Goal: Task Accomplishment & Management: Complete application form

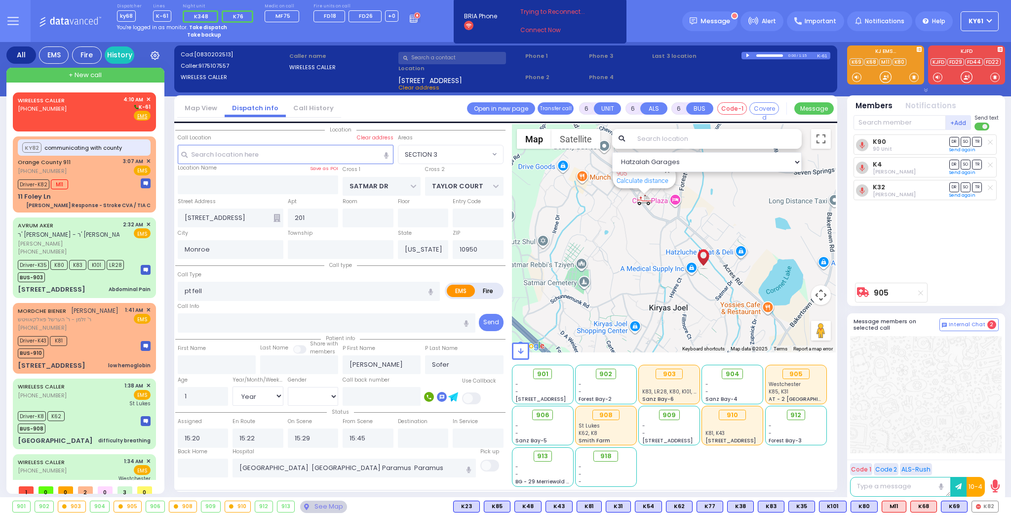
select select "SECTION 3"
select select "Year"
select select "[DEMOGRAPHIC_DATA]"
click at [83, 113] on div "WIRELESS CALLER [PHONE_NUMBER] 4:10 AM ✕ K-61" at bounding box center [84, 108] width 133 height 26
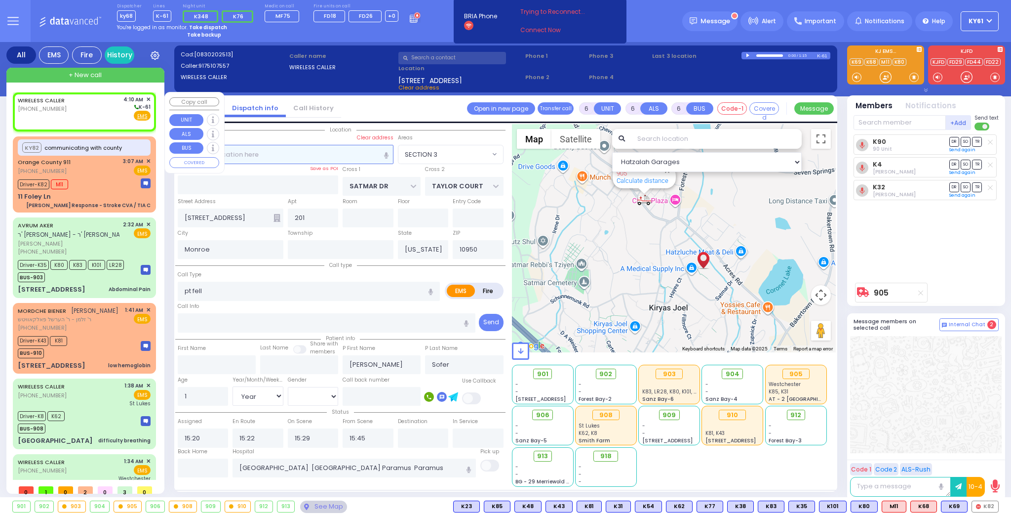
type input "2"
type input "1"
select select
radio input "true"
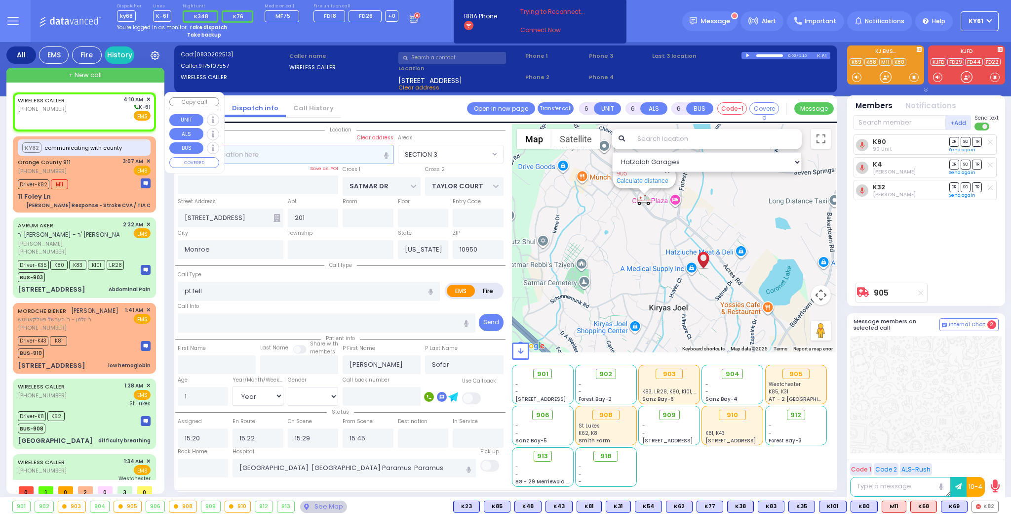
select select
type input "04:10"
select select "Hatzalah Garages"
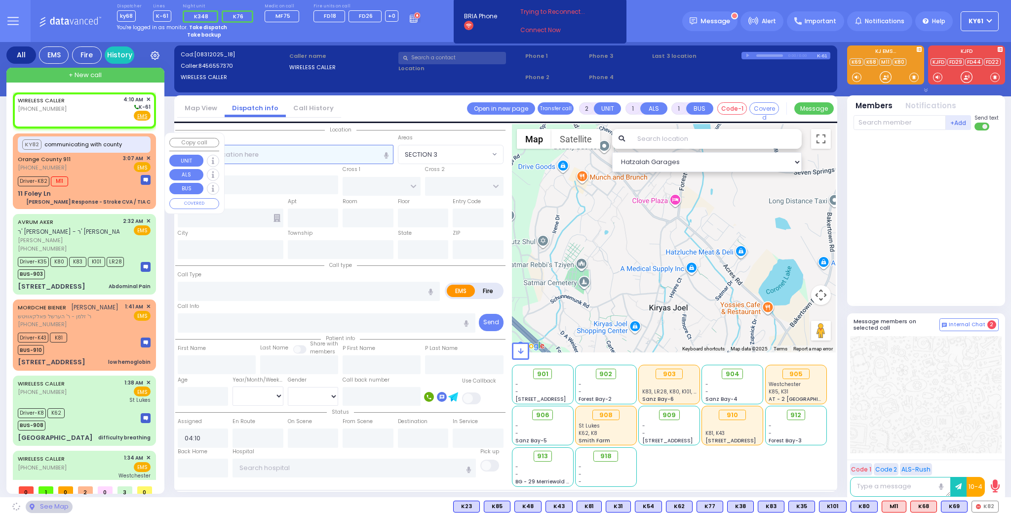
select select
radio input "true"
select select
select select "Hatzalah Garages"
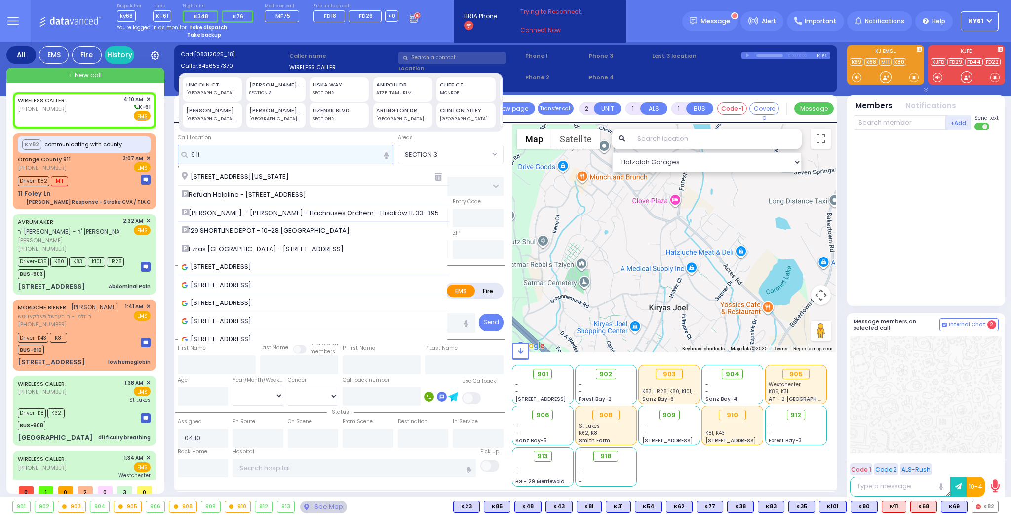
type input "9 li"
click at [330, 111] on div "LIZENSK BLVD SECTION 2" at bounding box center [339, 115] width 59 height 25
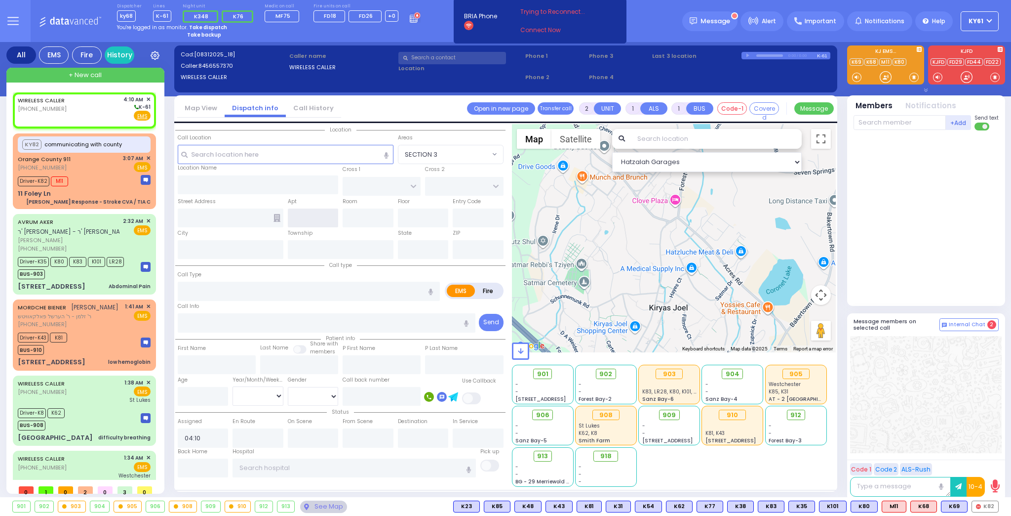
type input "[STREET_ADDRESS]"
type input "MONROE"
type input "10950"
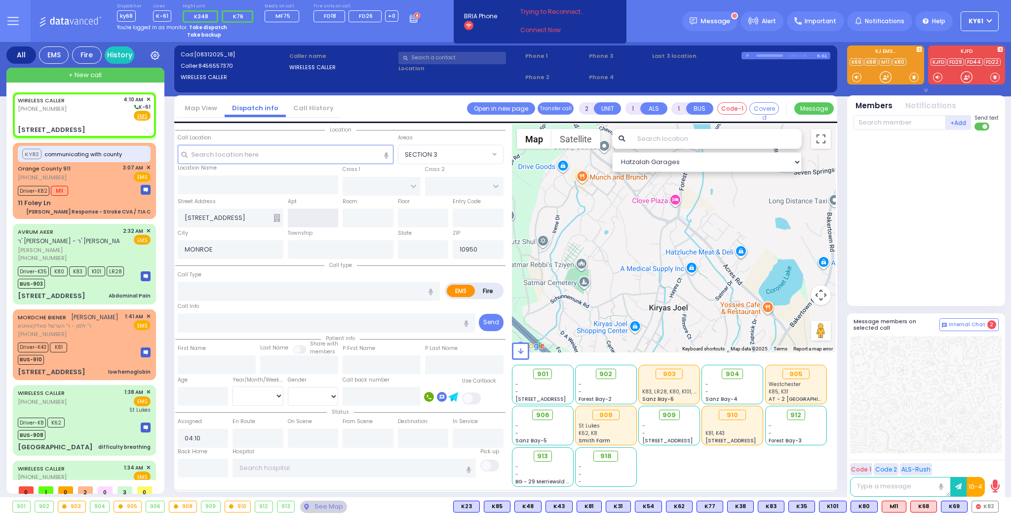
select select
radio input "true"
select select
type input "[US_STATE]"
select select "Hatzalah Garages"
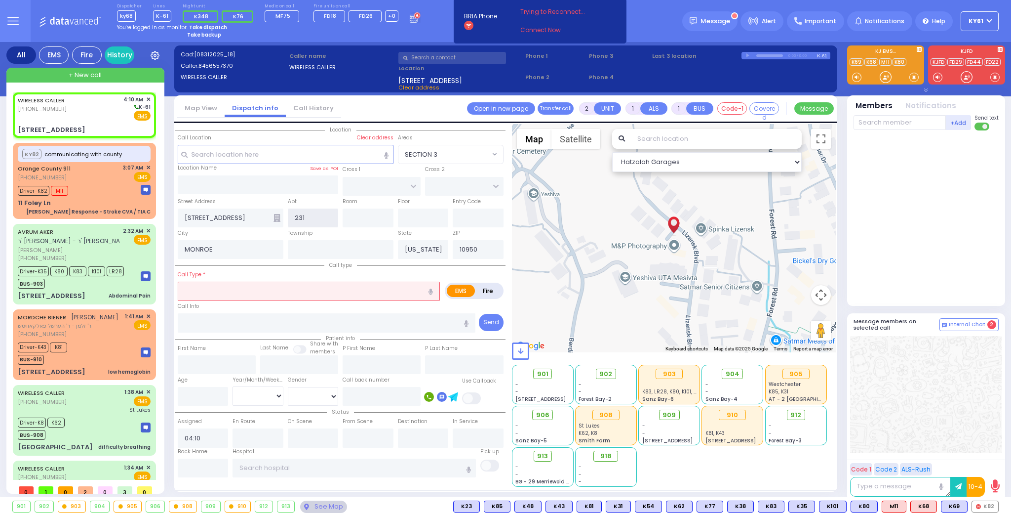
type input "231"
click at [229, 289] on input "text" at bounding box center [309, 290] width 262 height 19
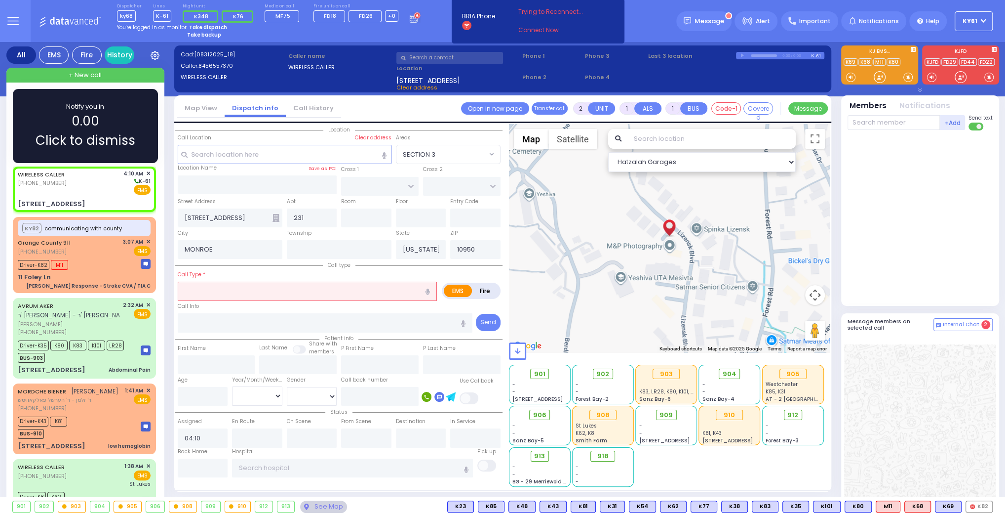
select select
radio input "true"
select select
select select "Hatzalah Garages"
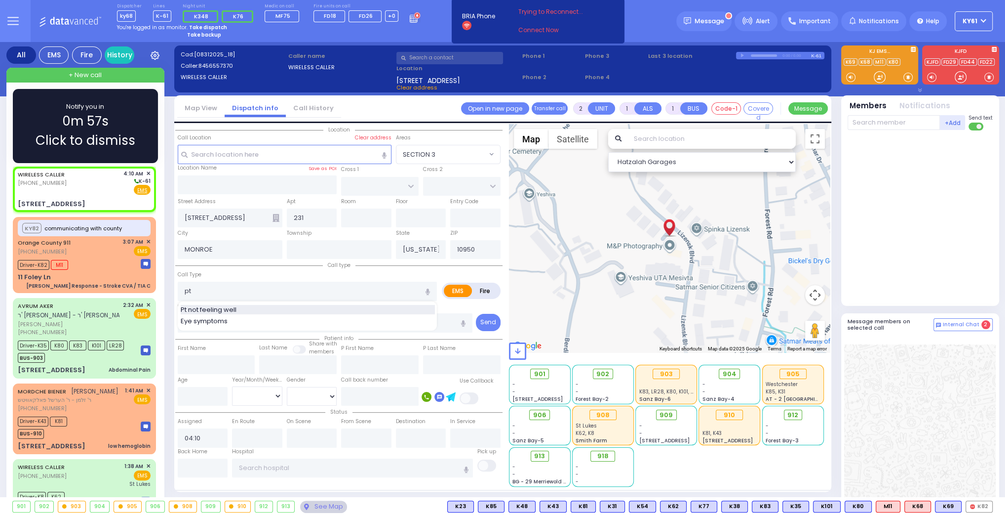
click at [195, 305] on span "Pt not feeling well" at bounding box center [210, 310] width 59 height 10
type input "Pt not feeling well"
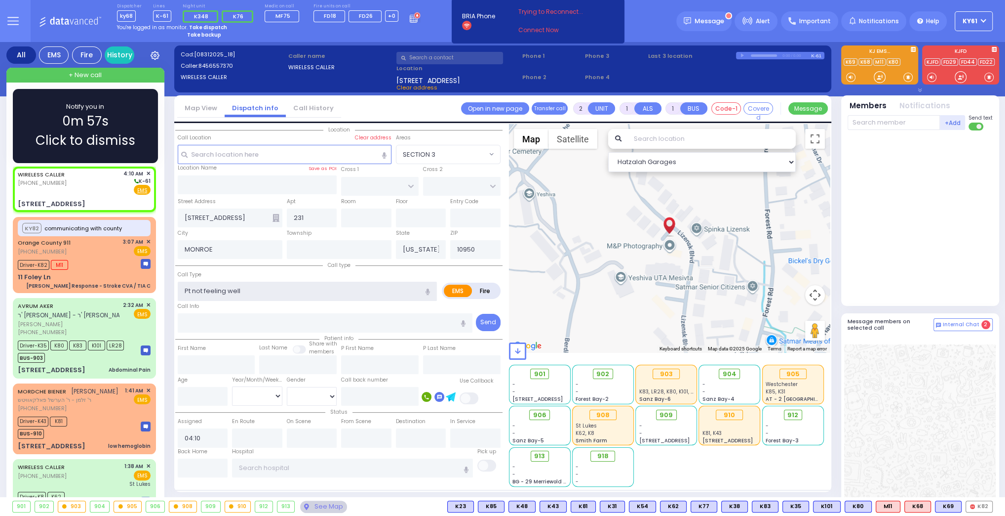
type input "1"
type input "0"
select select
radio input "true"
select select
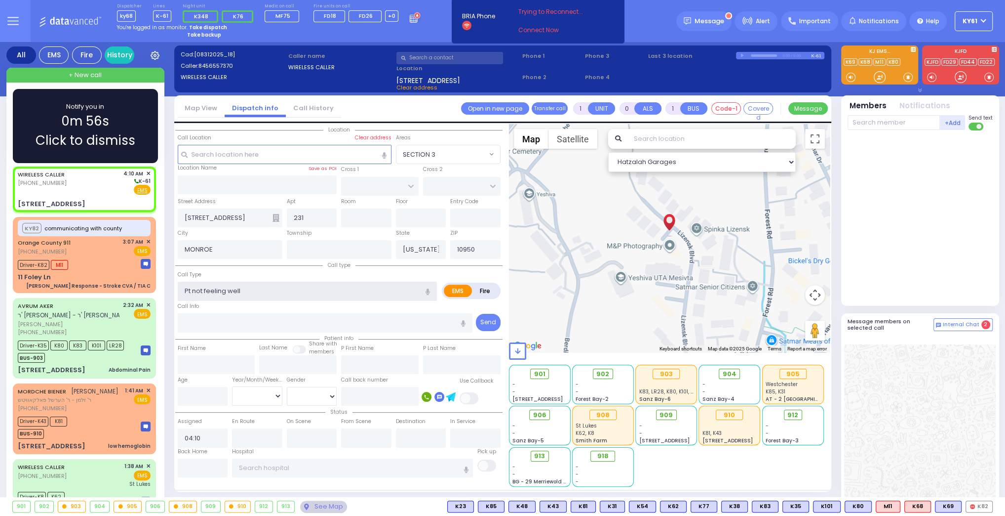
select select "Hatzalah Garages"
click at [91, 113] on span "0m 55s" at bounding box center [85, 121] width 47 height 19
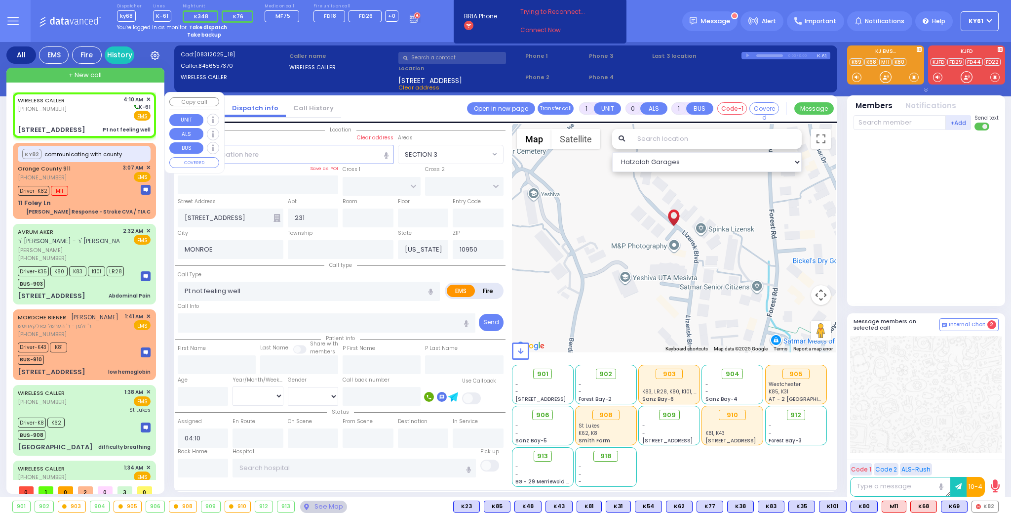
select select
radio input "true"
select select
select select "Hatzalah Garages"
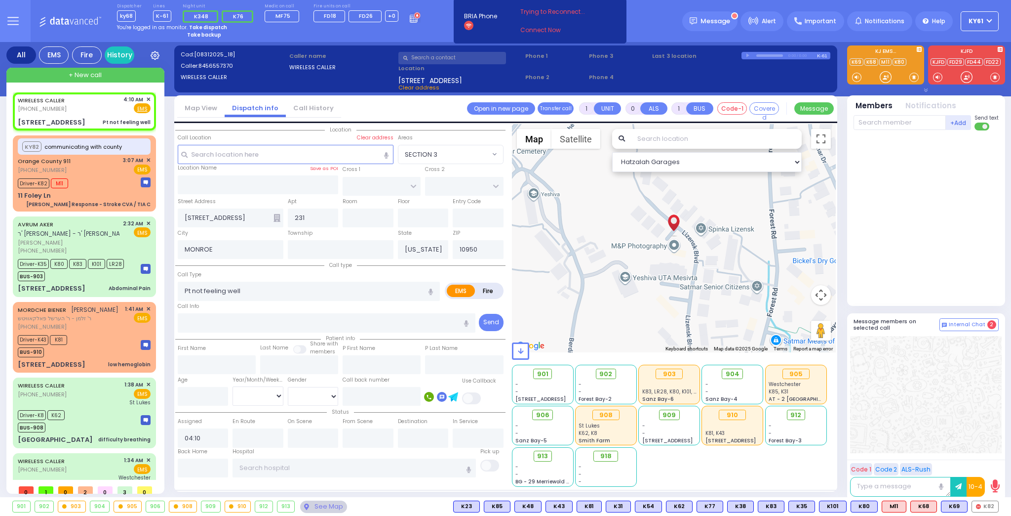
select select
radio input "true"
select select
select select "Hatzalah Garages"
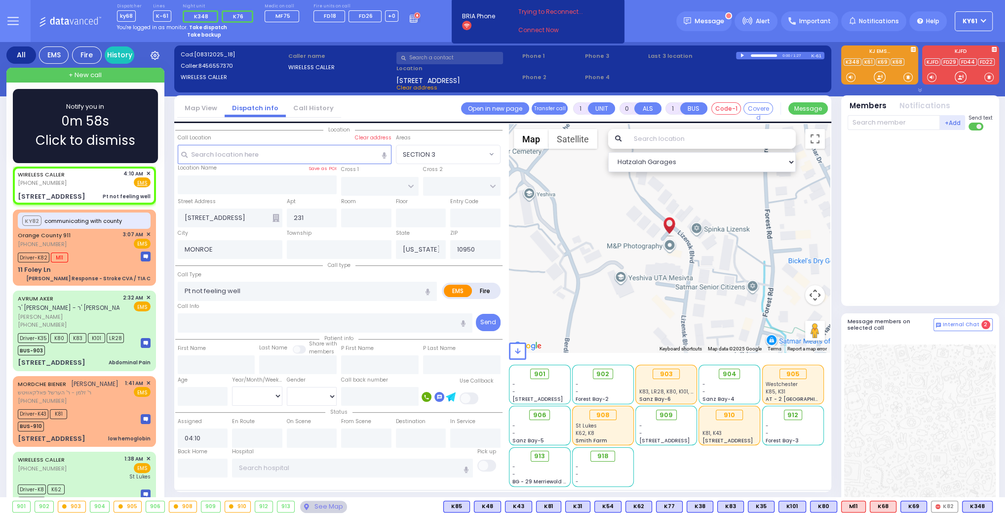
click at [134, 130] on div "Notify you in 0m 58s Click to dismiss" at bounding box center [85, 126] width 117 height 48
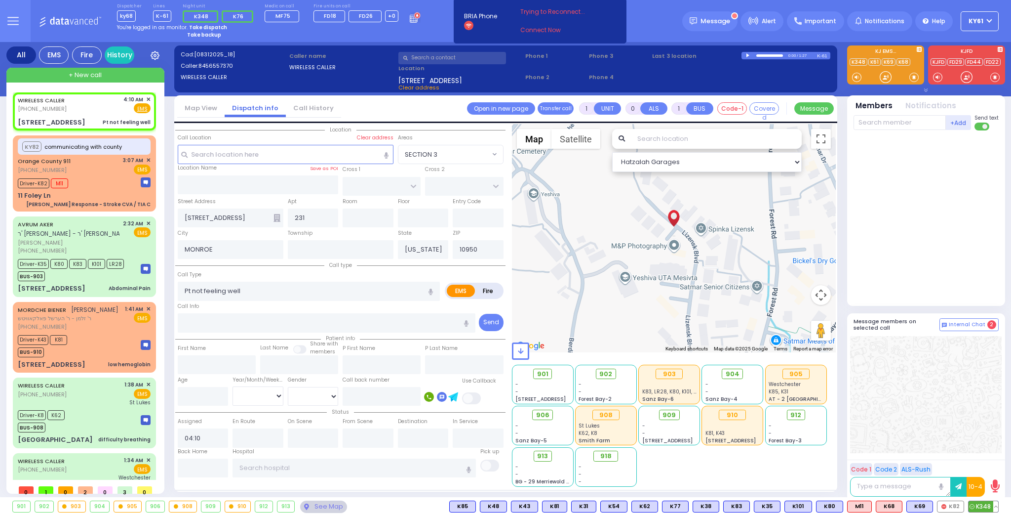
click at [985, 507] on span "K348" at bounding box center [984, 506] width 30 height 11
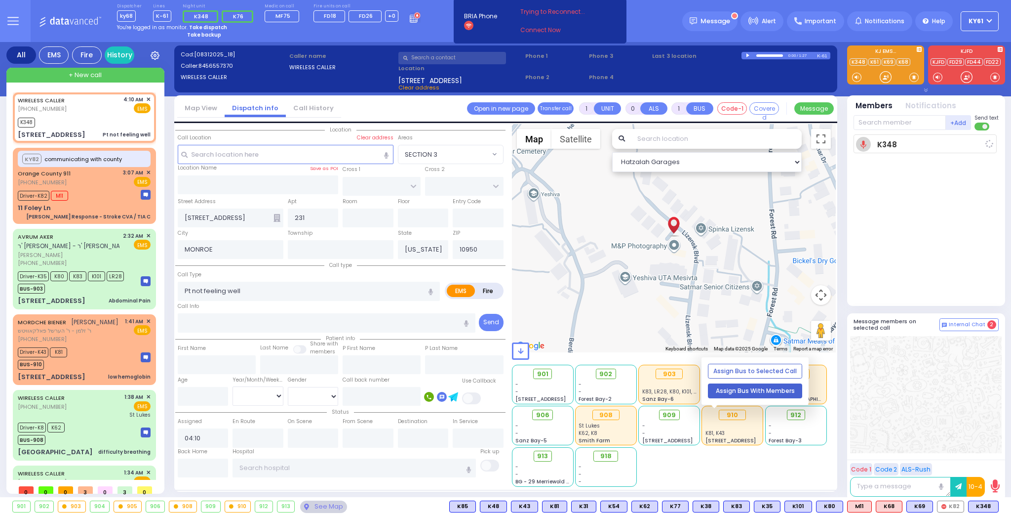
select select
radio input "true"
select select
type input "04:12"
select select "Hatzalah Garages"
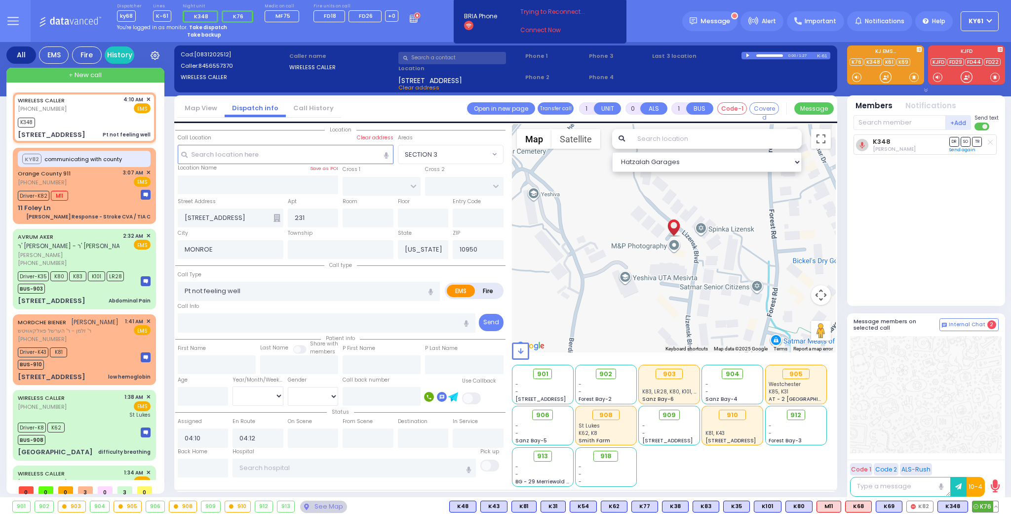
click at [982, 504] on span "K76" at bounding box center [986, 506] width 26 height 11
select select
radio input "true"
select select
select select "Hatzalah Garages"
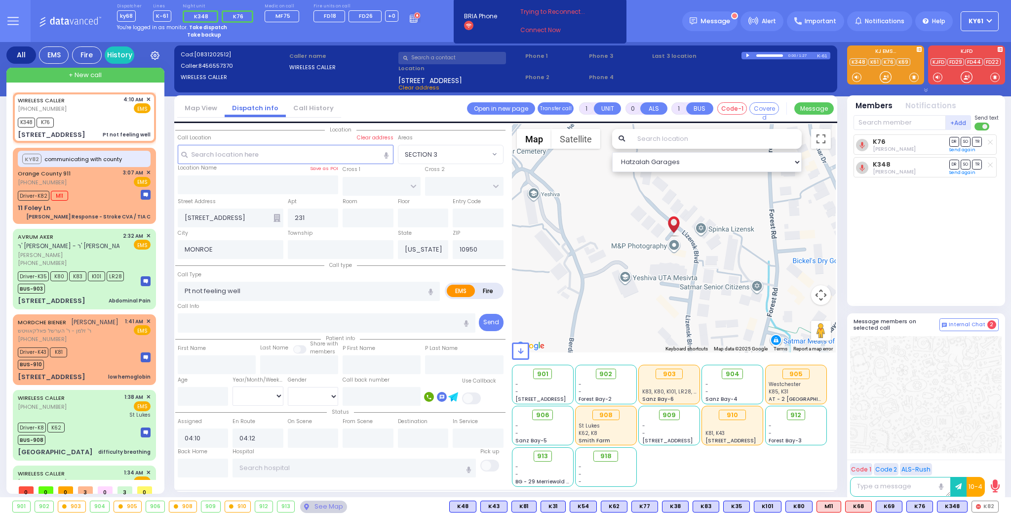
click at [210, 27] on strong "Take dispatch" at bounding box center [208, 27] width 38 height 7
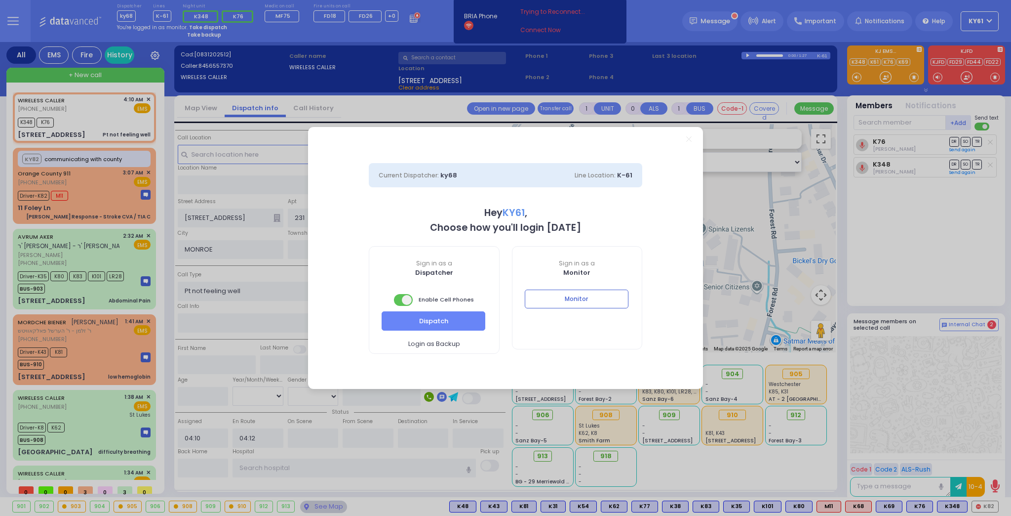
select select "7"
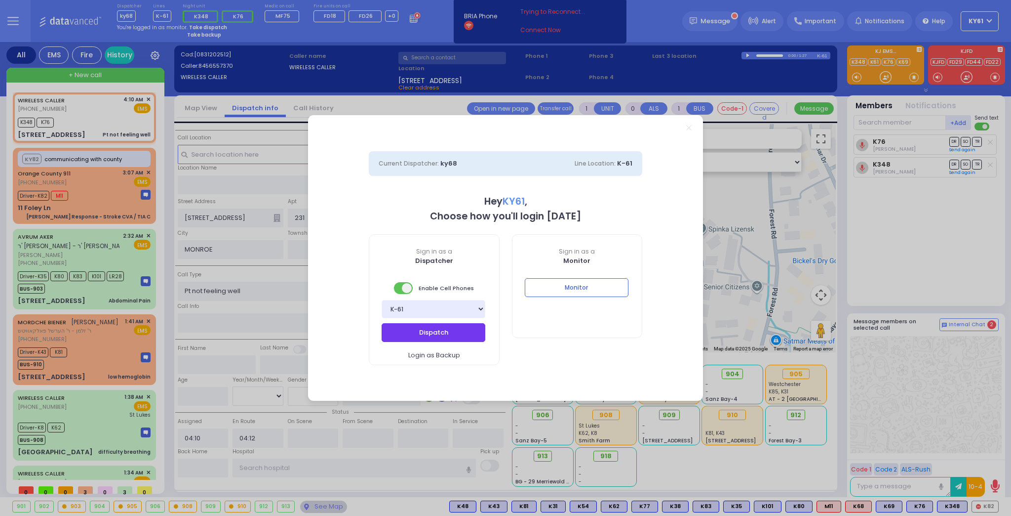
click at [436, 335] on button "Dispatch" at bounding box center [434, 332] width 104 height 19
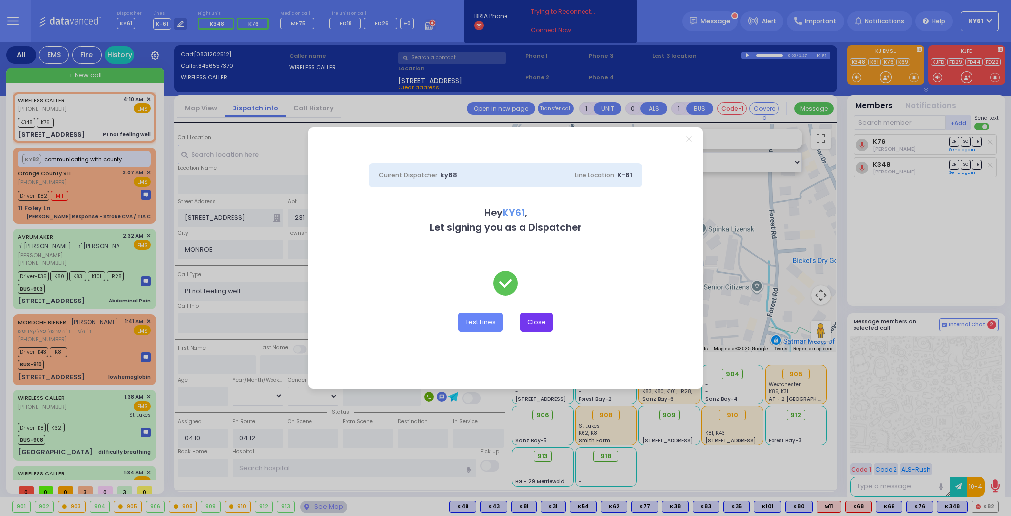
click at [538, 318] on button "Close" at bounding box center [536, 322] width 33 height 19
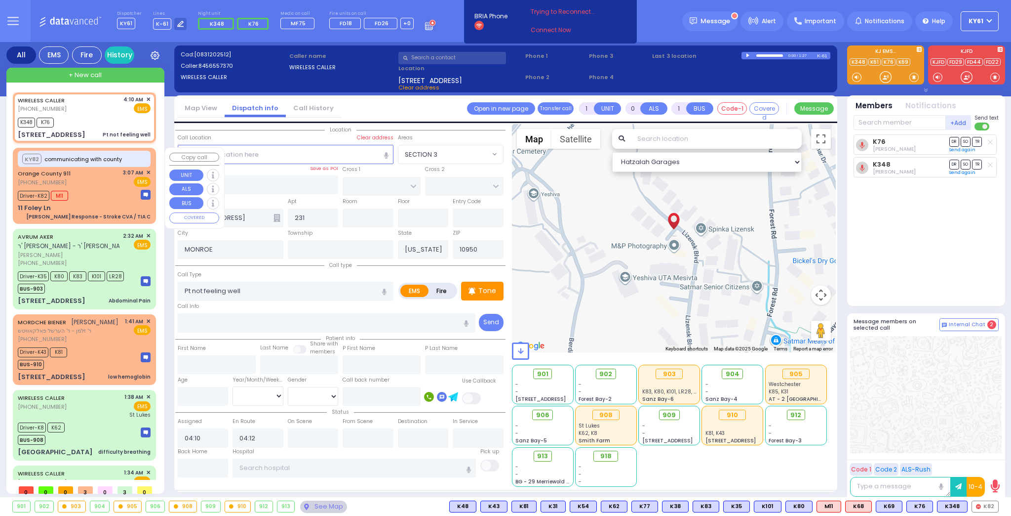
click at [103, 192] on div "Driver-K82 M11" at bounding box center [84, 194] width 133 height 12
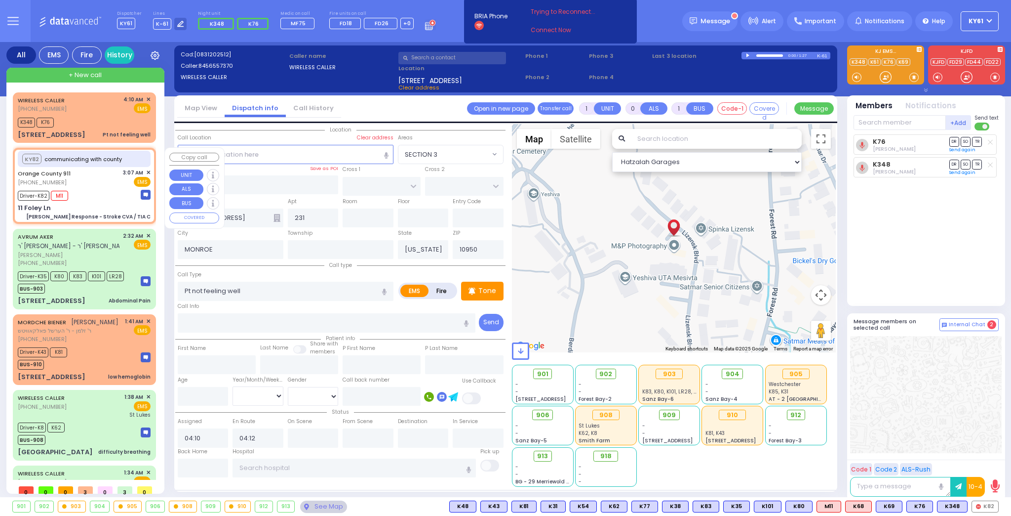
type input "6"
select select
type input "[PERSON_NAME] Response - Stroke CVA / TIA C"
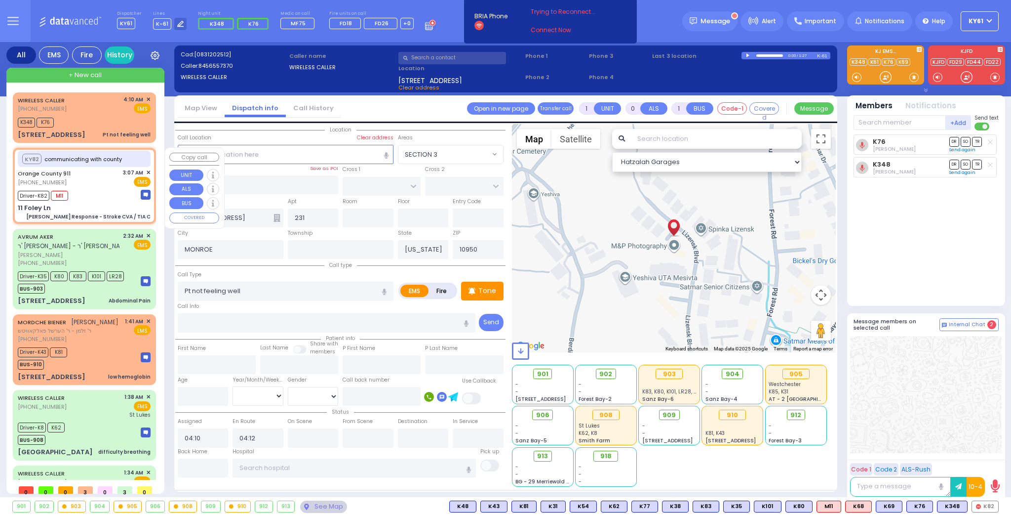
radio input "true"
type input "Nature: : Charlie Response - Stroke CVA / TIA C Address: : [STREET_ADDRESS]: : …"
type input "[PERSON_NAME]"
type input "79"
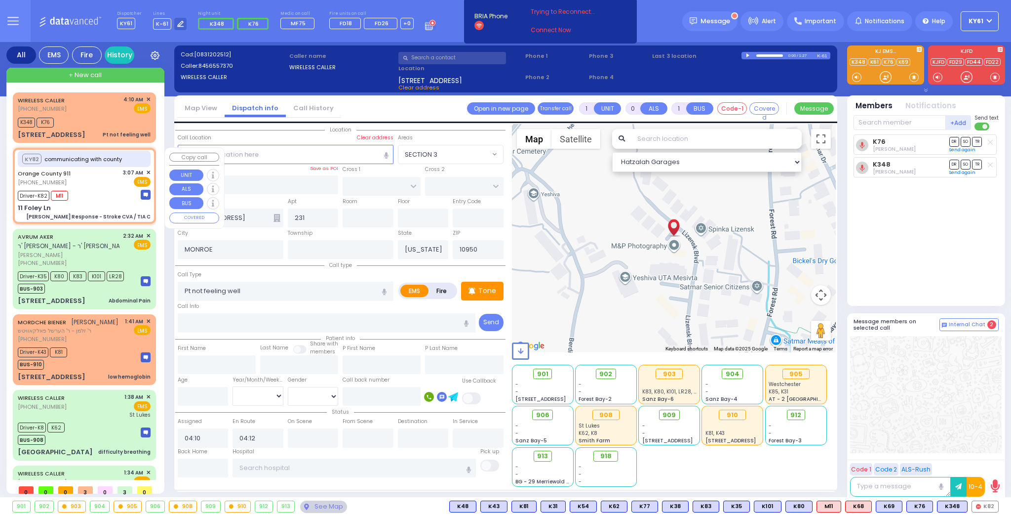
select select "Year"
select select "[DEMOGRAPHIC_DATA]"
type input "03:09"
type input "03:24"
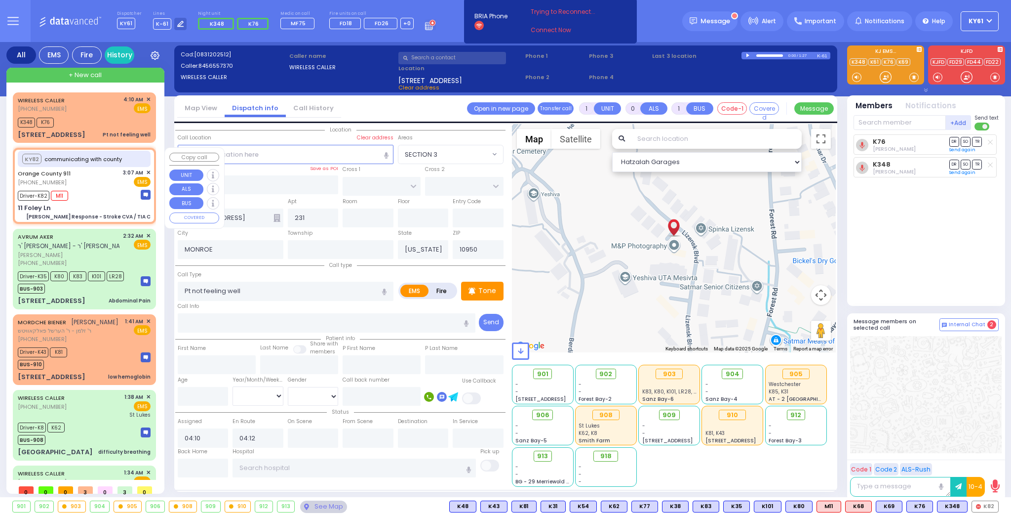
type input "03:30"
type input "03:50"
type input "04:03"
type input "[GEOGRAPHIC_DATA] [STREET_ADDRESS]"
select select "Hatzalah Garages"
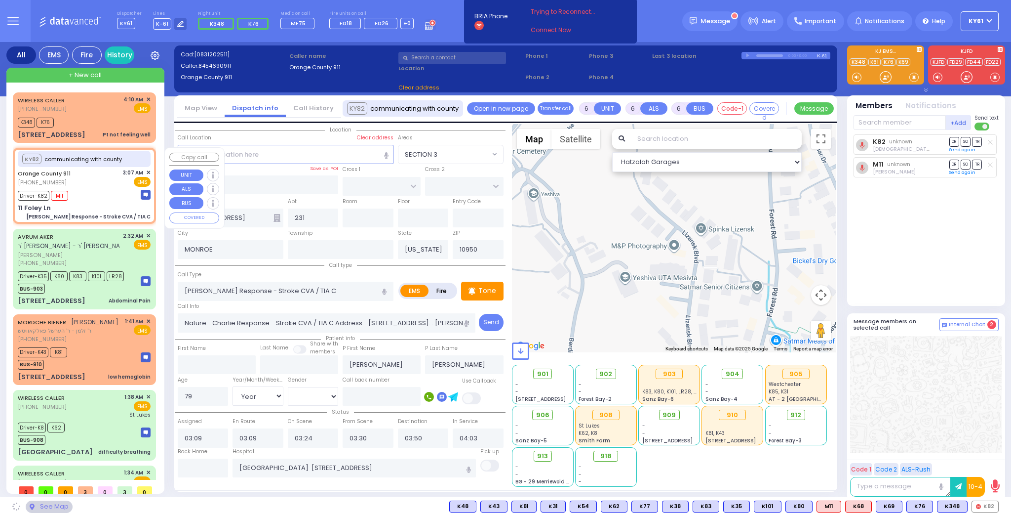
type input "11 Foley Ln"
type input "Monroe"
type input "10930"
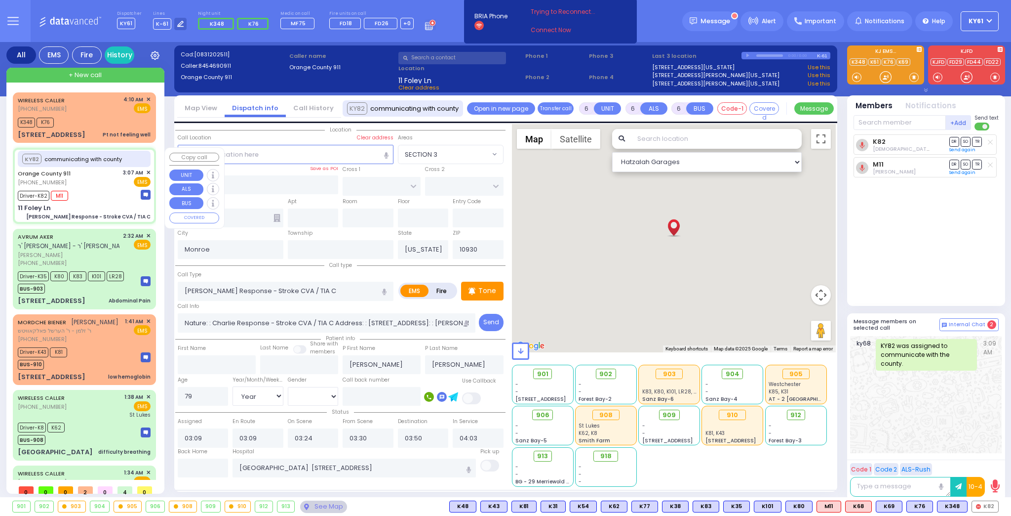
select select
radio input "true"
select select "Year"
select select "[DEMOGRAPHIC_DATA]"
select select "Hatzalah Garages"
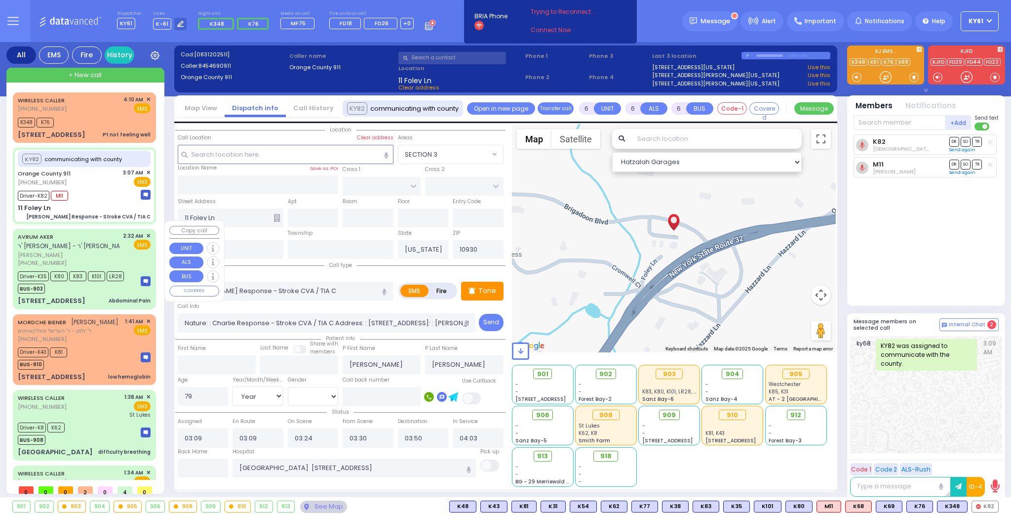
click at [112, 251] on span "[PERSON_NAME]" at bounding box center [69, 255] width 102 height 8
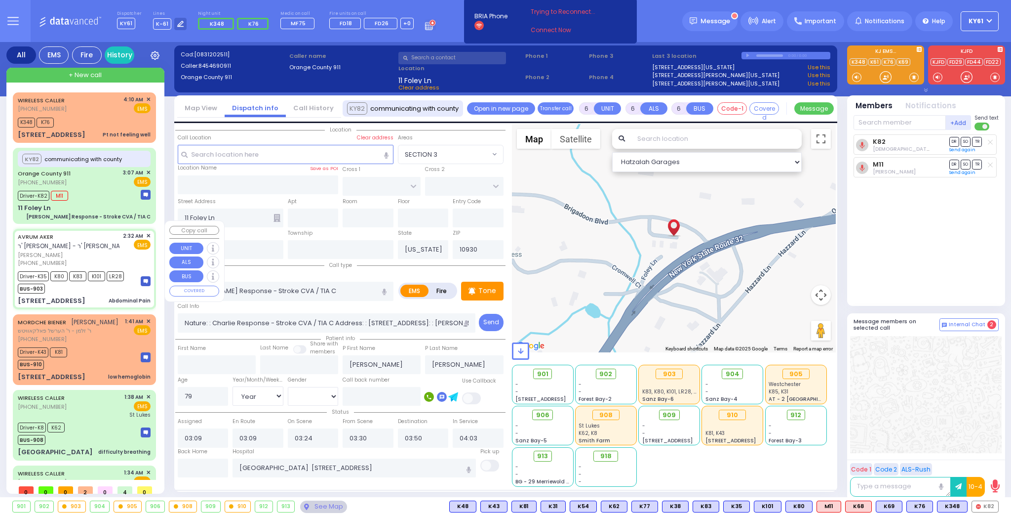
select select
type input "Abdominal Pain"
radio input "true"
type input "AVRUM"
type input "AKER"
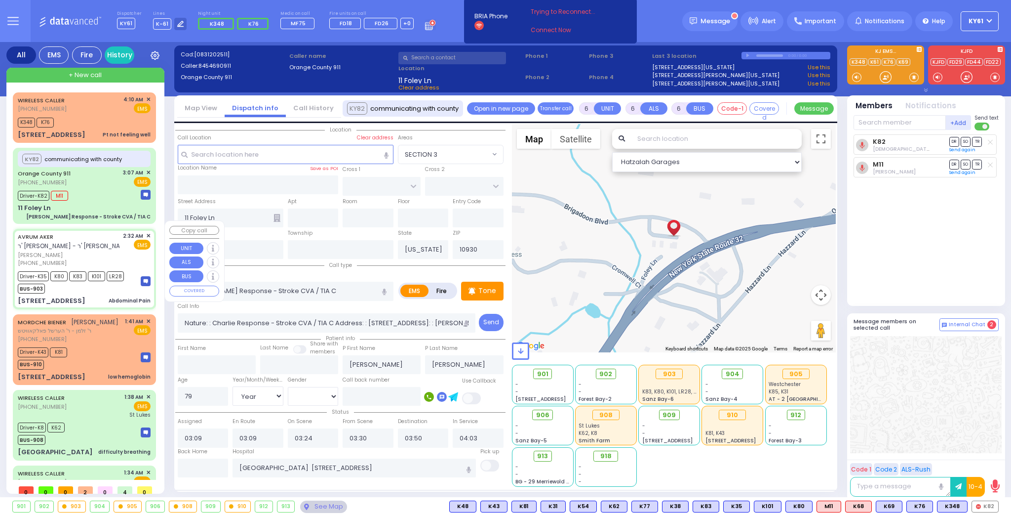
type input "[PERSON_NAME]"
type input "Aker"
type input "1"
select select "Year"
select select "[DEMOGRAPHIC_DATA]"
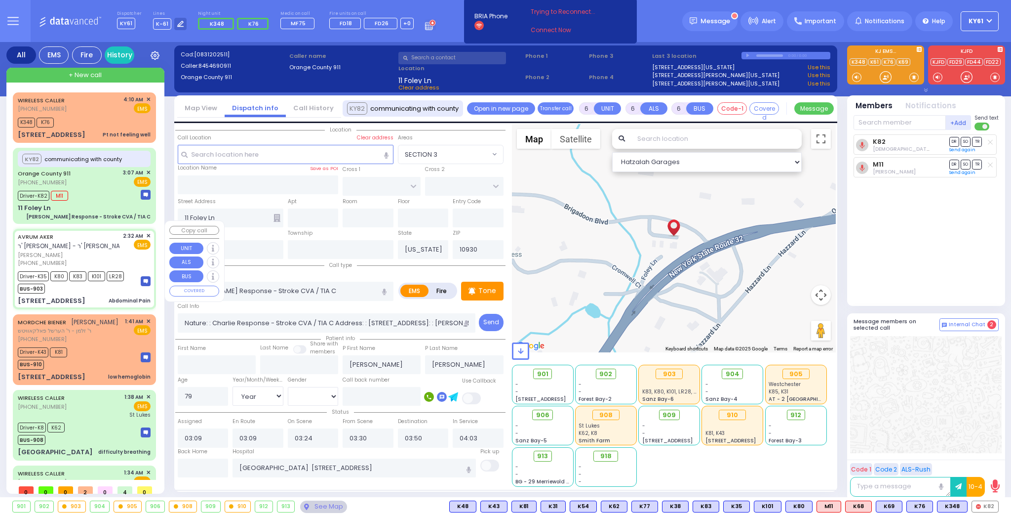
type input "02:32"
type input "02:33"
type input "02:34"
type input "03:01"
type input "03:40"
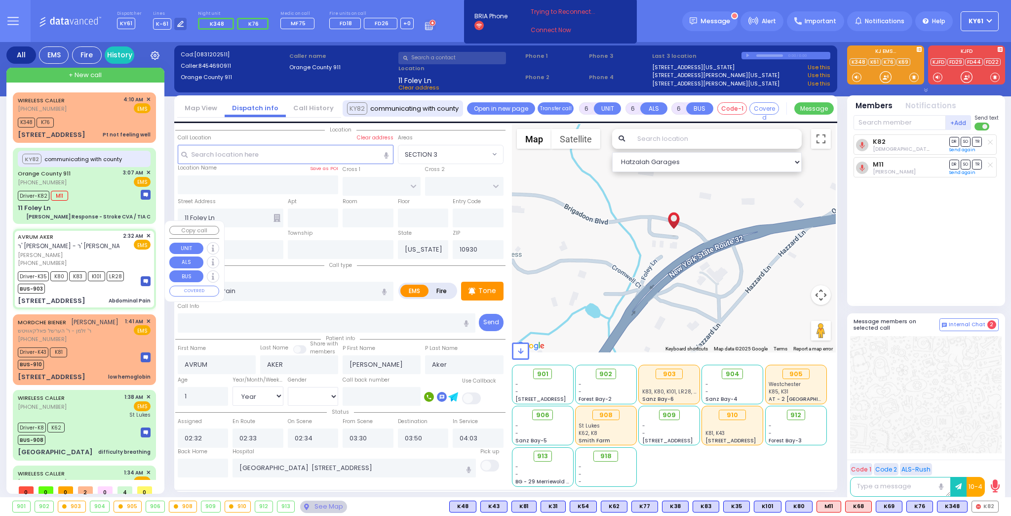
type input "04:06"
type input "[US_STATE][GEOGRAPHIC_DATA]- [GEOGRAPHIC_DATA] [STREET_ADDRESS][US_STATE]"
select select "Hatzalah Garages"
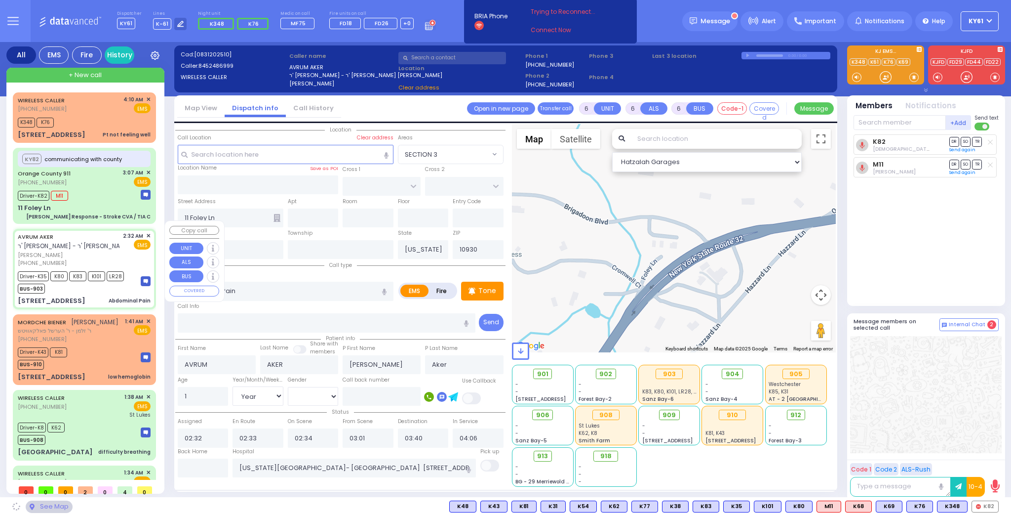
type input "[GEOGRAPHIC_DATA]"
type input "COUNTY ROUTE 105"
type input "[STREET_ADDRESS]"
type input "303"
type input "[PERSON_NAME]"
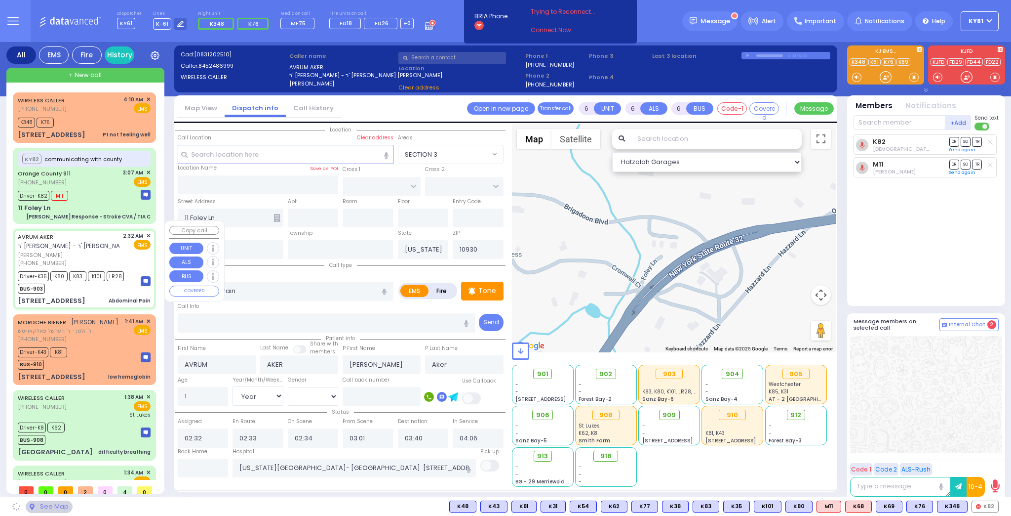
type input "10950"
select select "SECTION 4"
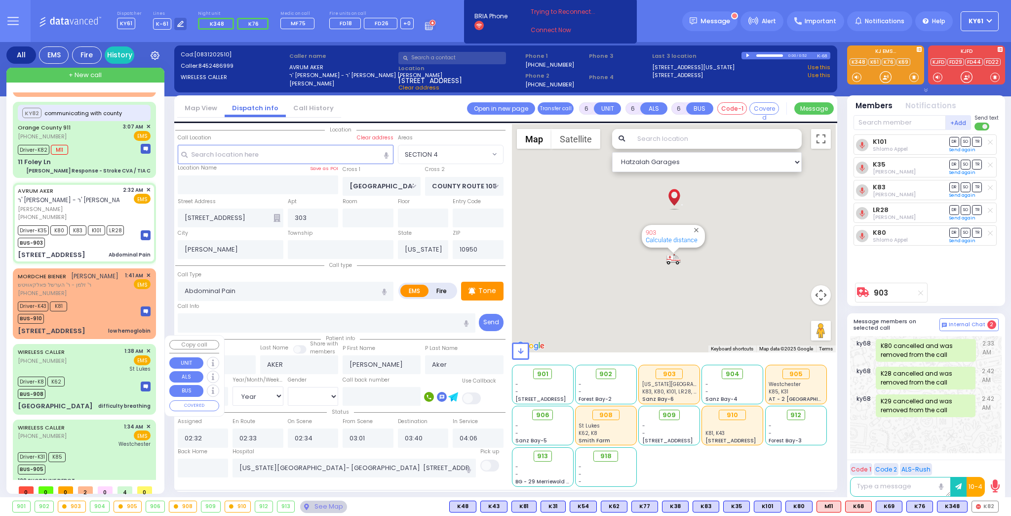
scroll to position [66, 0]
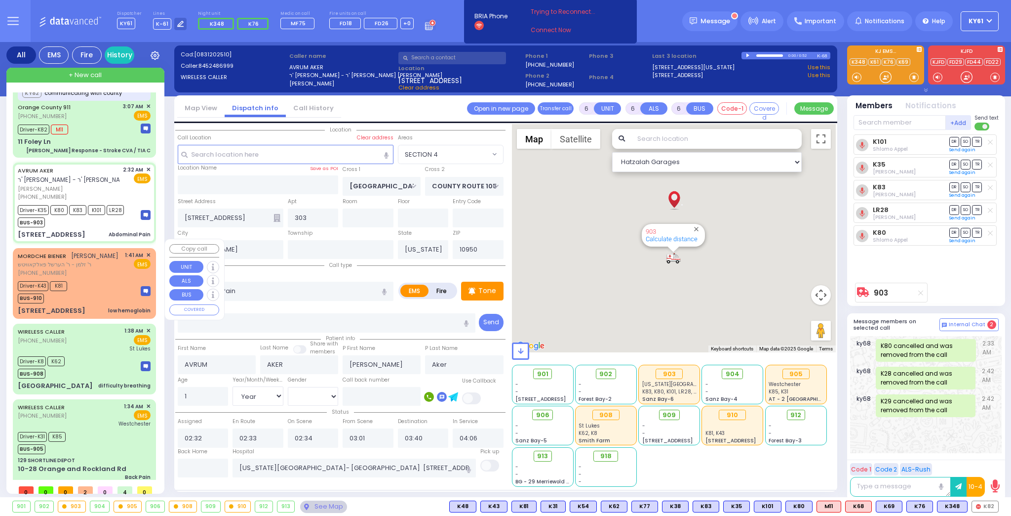
click at [117, 279] on div "Driver-K43 K81 BUS-910" at bounding box center [84, 291] width 133 height 25
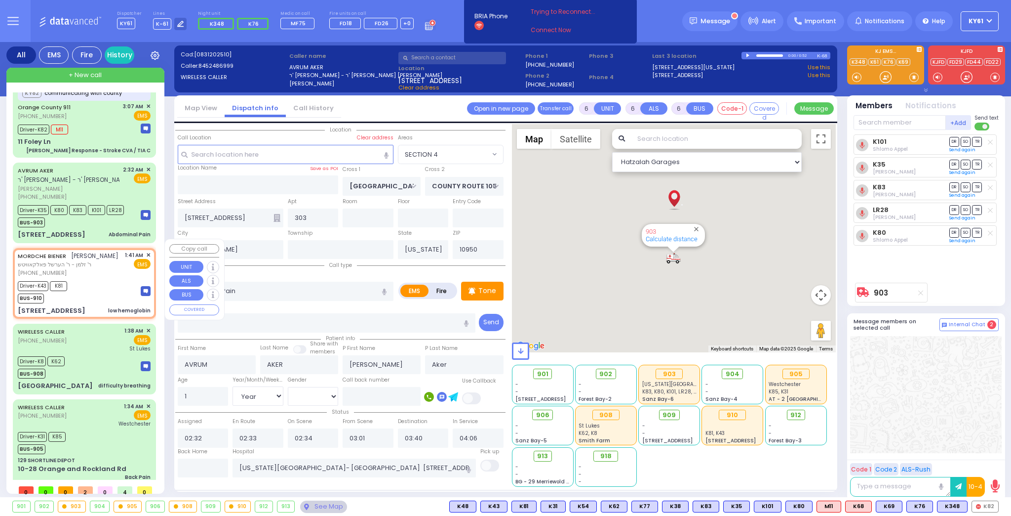
select select
type input "low hemoglobin"
radio input "true"
type input "MORDCHE"
type input "BIENER"
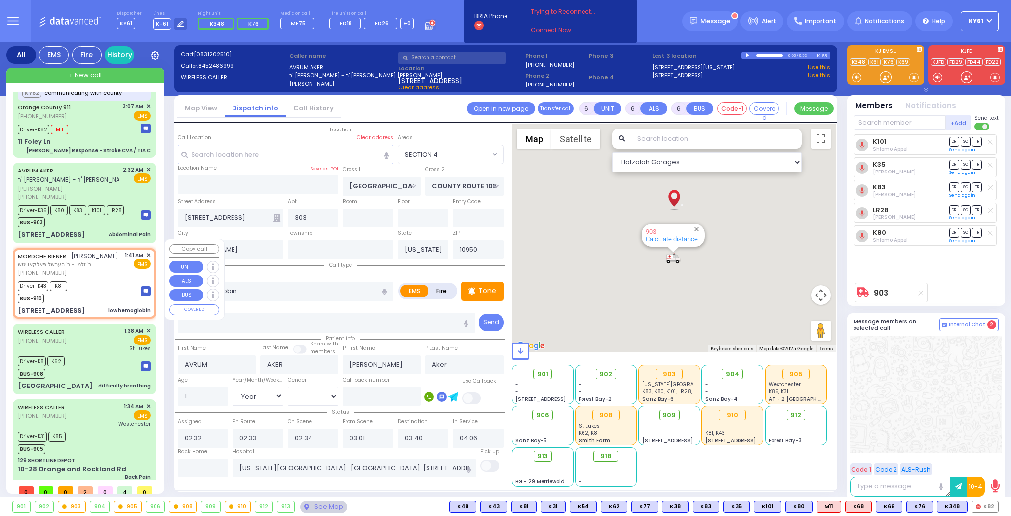
type input "[PERSON_NAME]"
type input "Biener"
type input "72"
select select "Year"
select select "[DEMOGRAPHIC_DATA]"
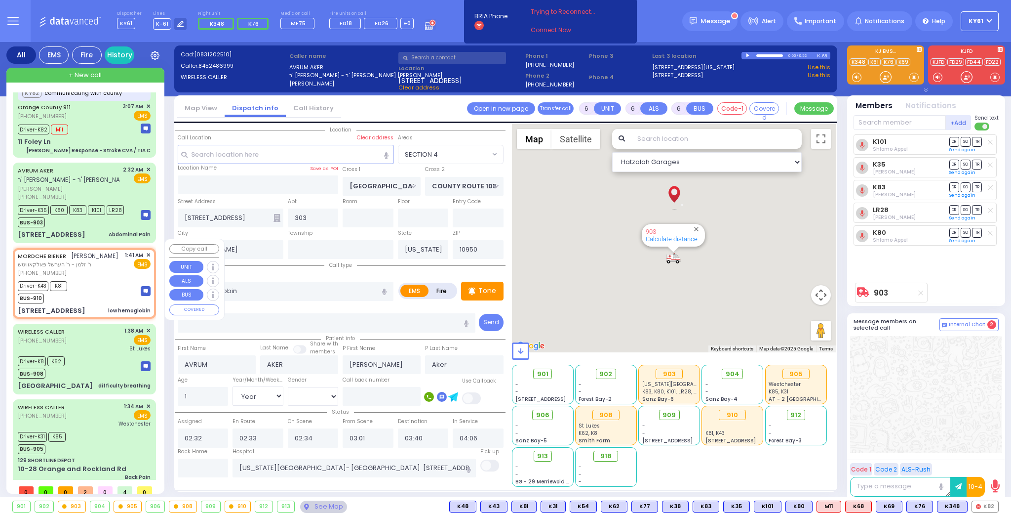
type input "01:41"
type input "01:45"
type input "01:50"
type input "02:15"
type input "03:00"
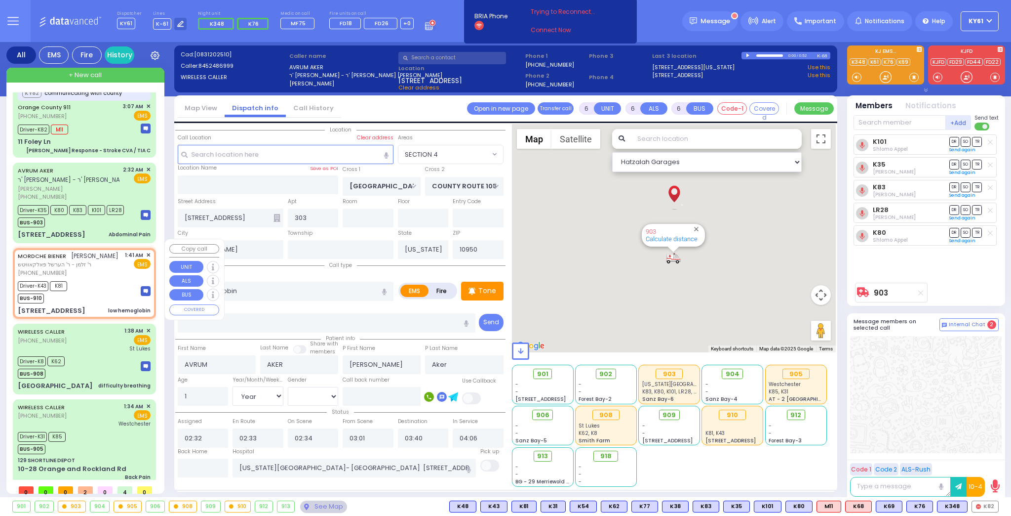
type input "03:10"
type input "[US_STATE][GEOGRAPHIC_DATA] [GEOGRAPHIC_DATA] [STREET_ADDRESS][US_STATE]"
select select "Hatzalah Garages"
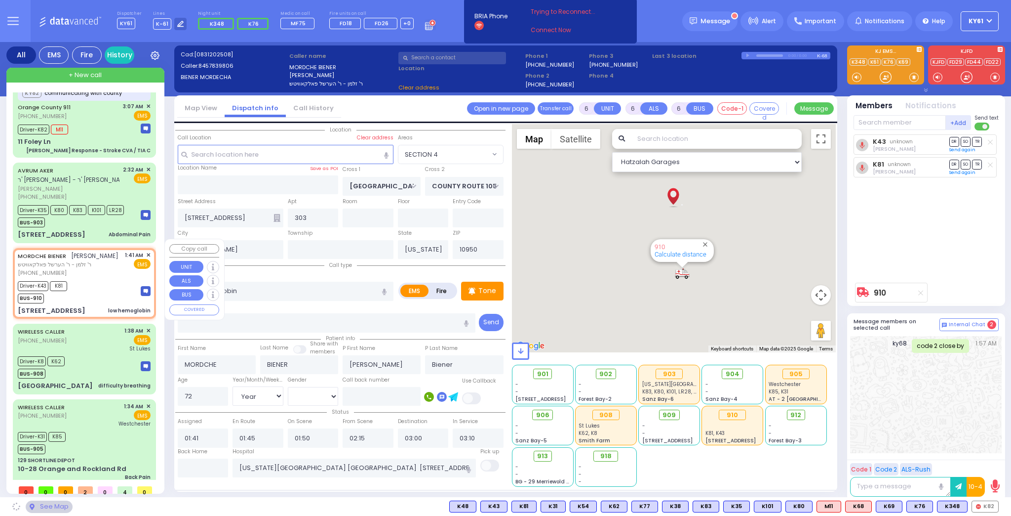
type input "HAYES COURT"
type input "FILLMORE COURT"
type input "6 TAYLOR CT"
type input "301"
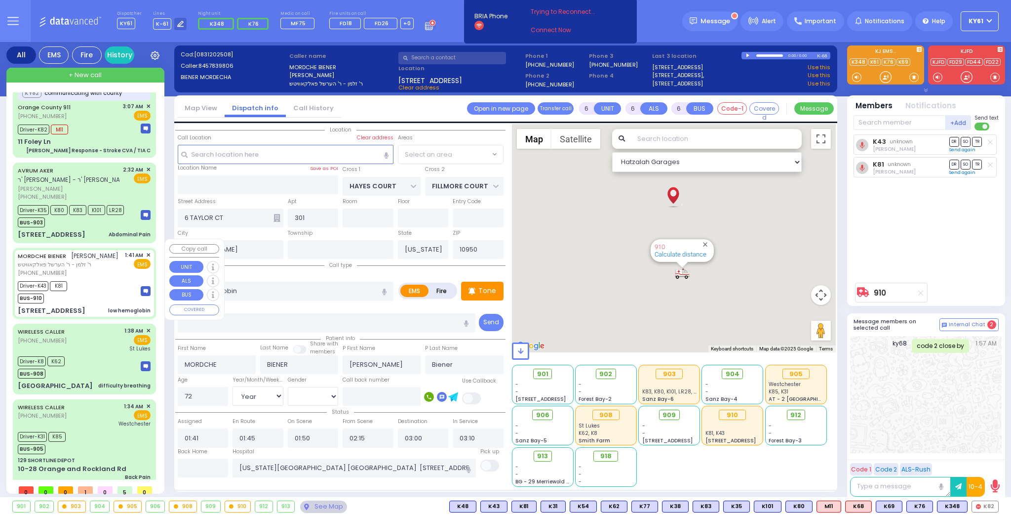
radio input "true"
select select "Year"
select select "[DEMOGRAPHIC_DATA]"
select select
select select "Hatzalah Garages"
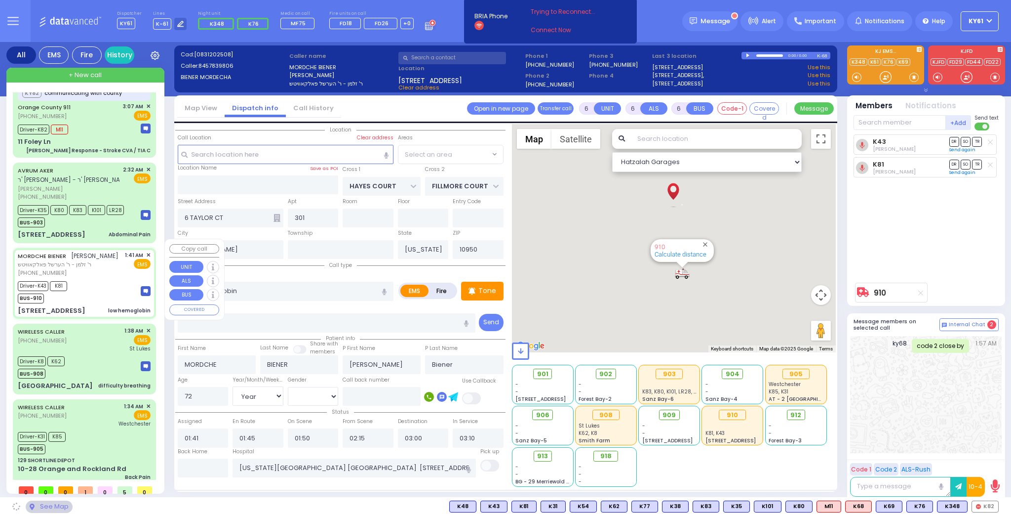
select select "SECTION 3"
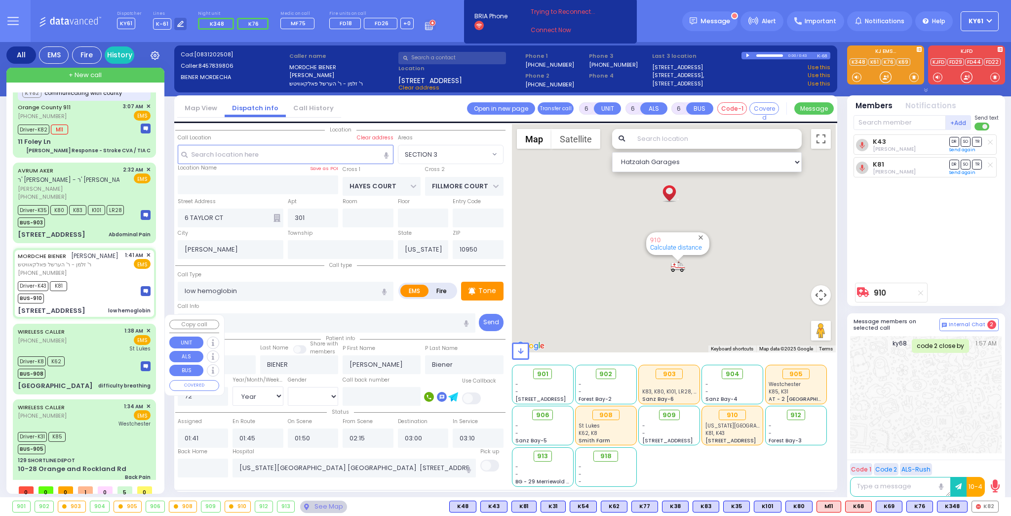
click at [113, 343] on div "WIRELESS CALLER [PHONE_NUMBER] 1:38 AM ✕ EMS St Lukes" at bounding box center [84, 358] width 139 height 67
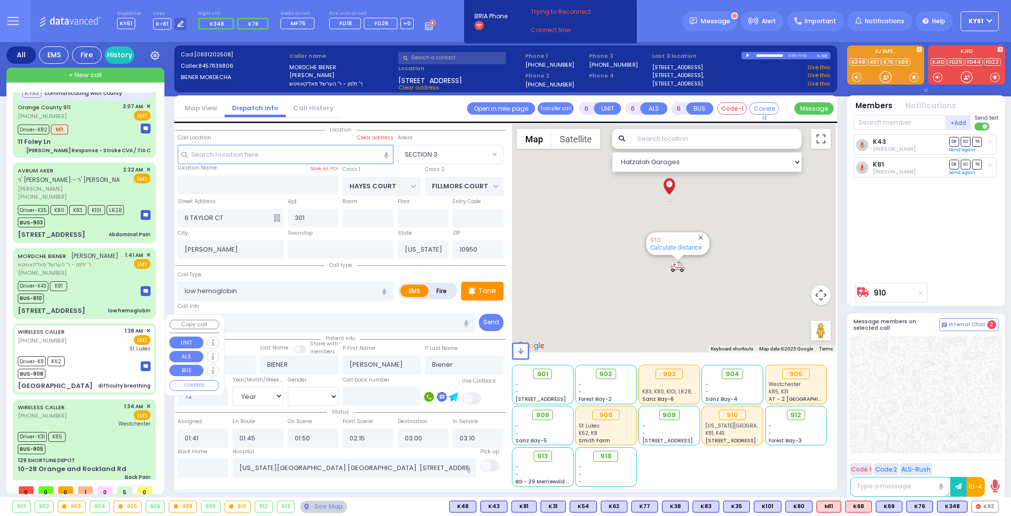
select select
type input "difficulty breathing"
radio input "true"
type input "[PERSON_NAME]"
type input "Berger"
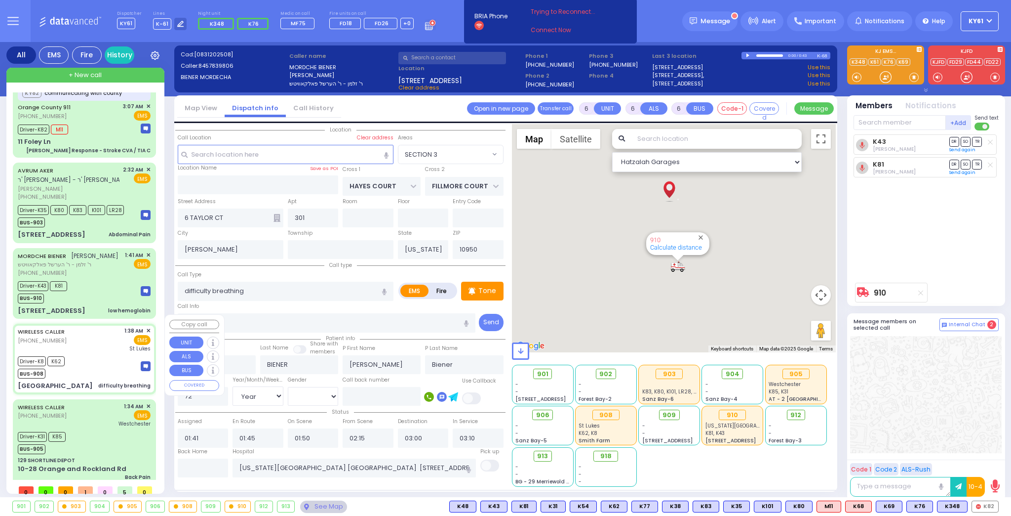
type input "15"
select select "Year"
select select "[DEMOGRAPHIC_DATA]"
type input "01:38"
type input "01:40"
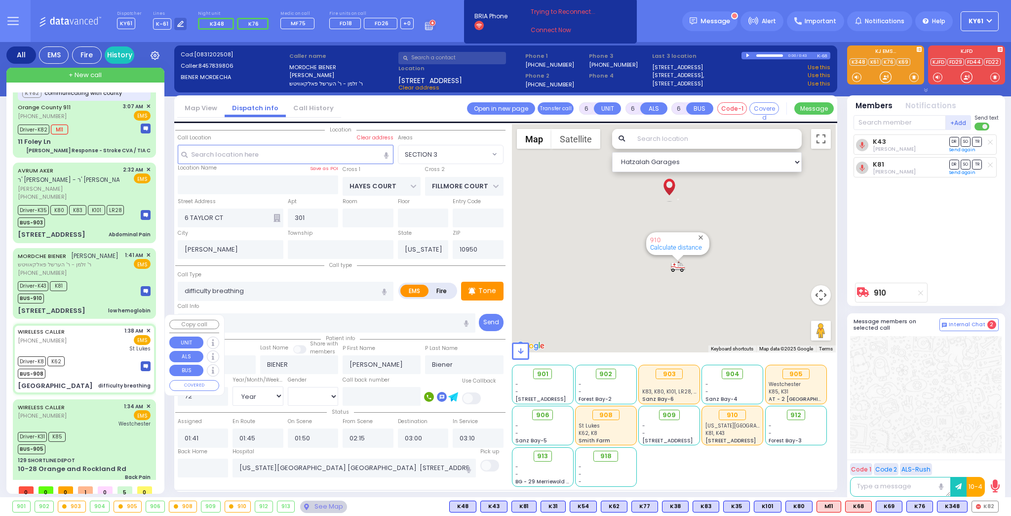
type input "01:59"
type input "02:13"
type input "02:22"
type input "02:40"
type input "St Lukes Newburgh"
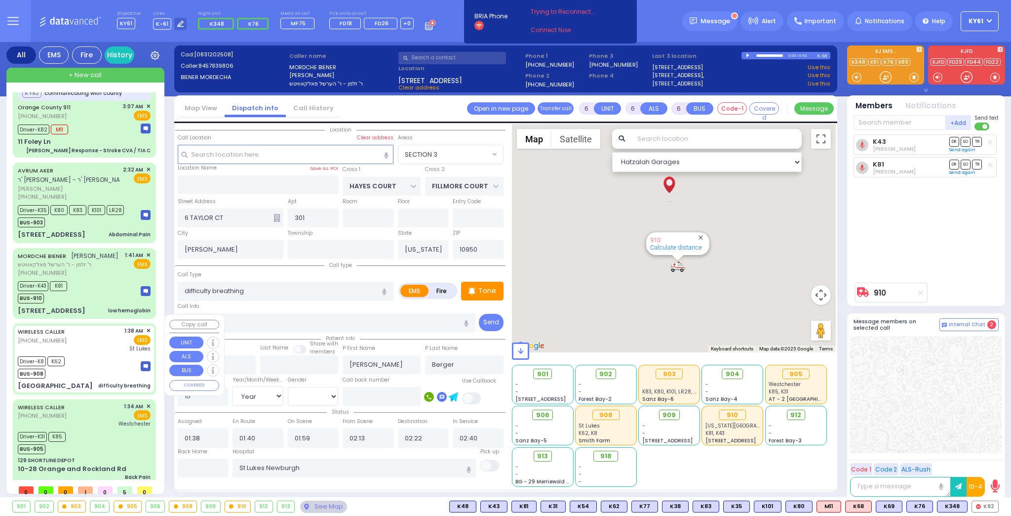
select select "Hatzalah Garages"
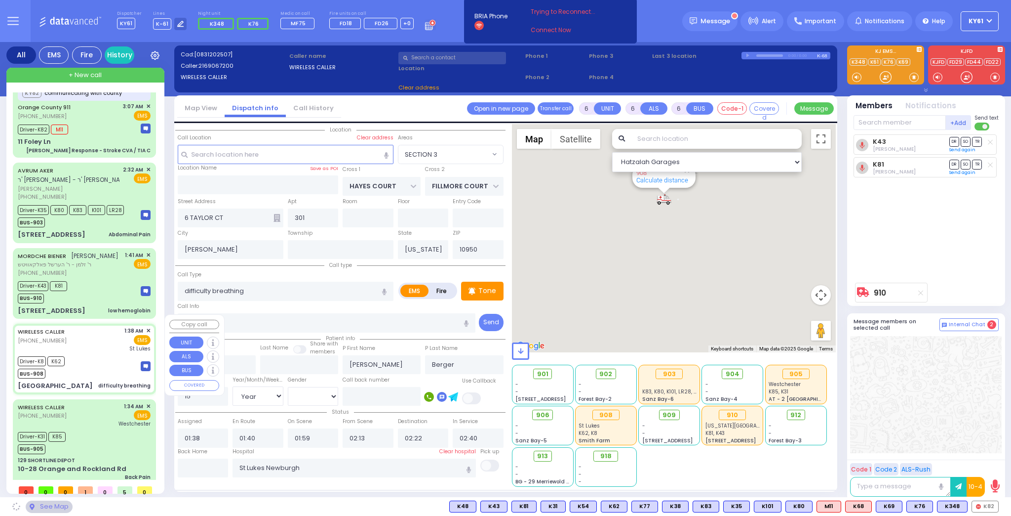
type input "CANNON DR"
type input "ROCKY LN"
type input "[GEOGRAPHIC_DATA]"
type input "12553"
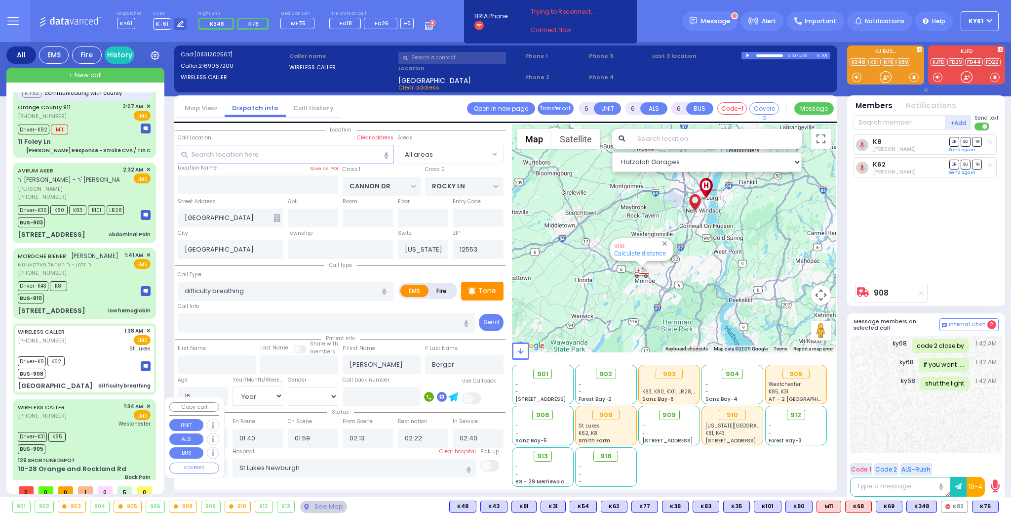
click at [139, 436] on div "Driver-K31 K85 BUS-905" at bounding box center [84, 441] width 133 height 25
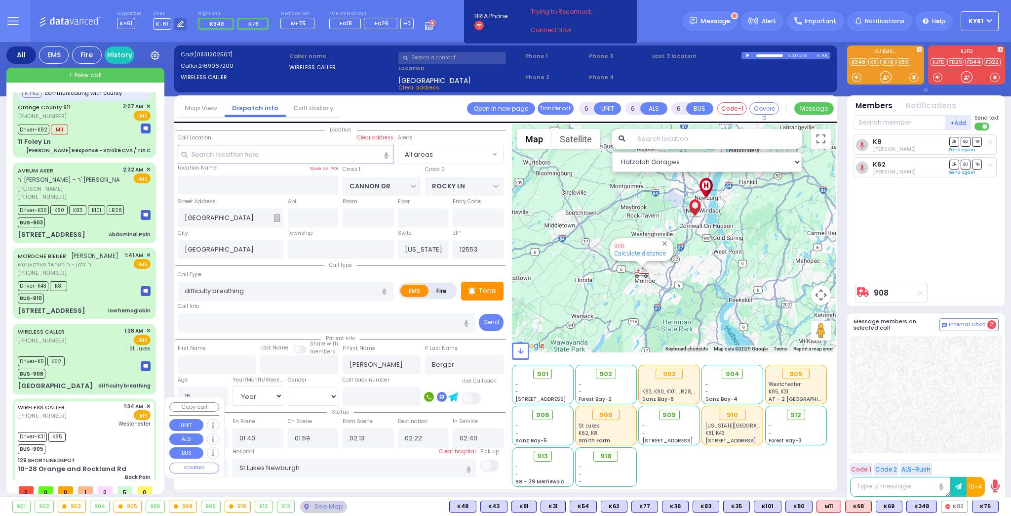
select select
type input "Back Pain"
radio input "true"
type input "[PERSON_NAME]"
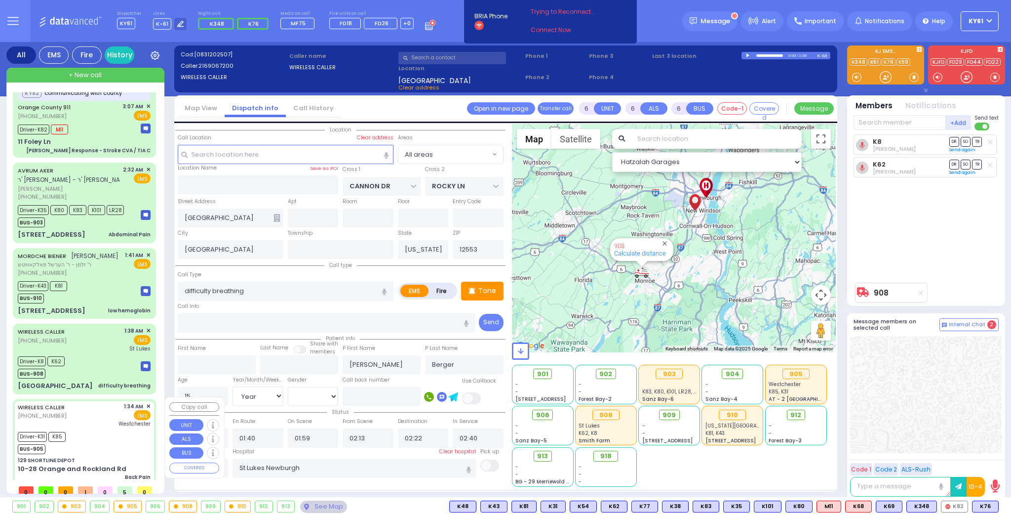
type input "78"
select select "Year"
select select "[DEMOGRAPHIC_DATA]"
type input "01:34"
type input "01:48"
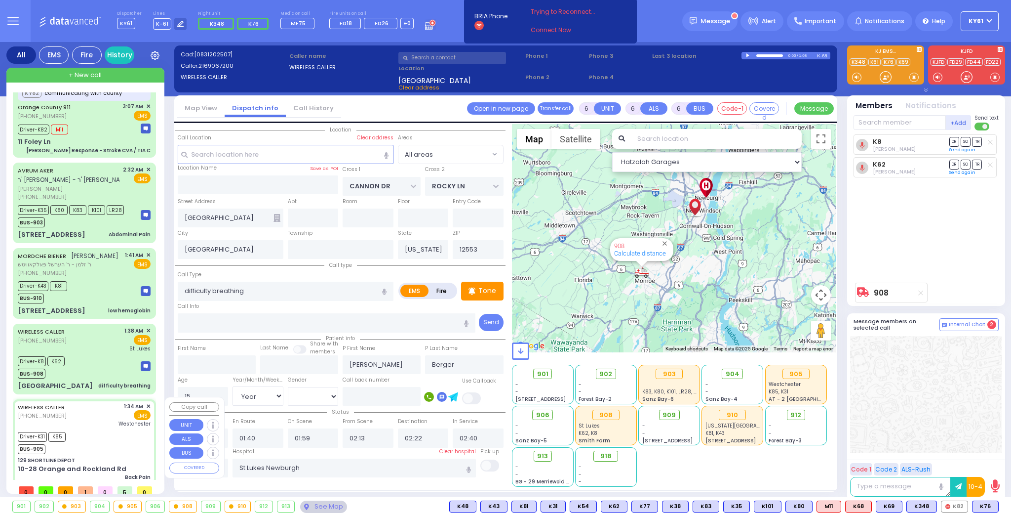
type input "01:55"
type input "02:29"
type input "03:32"
type input "[GEOGRAPHIC_DATA]-[GEOGRAPHIC_DATA]"
select select "Hatzalah Garages"
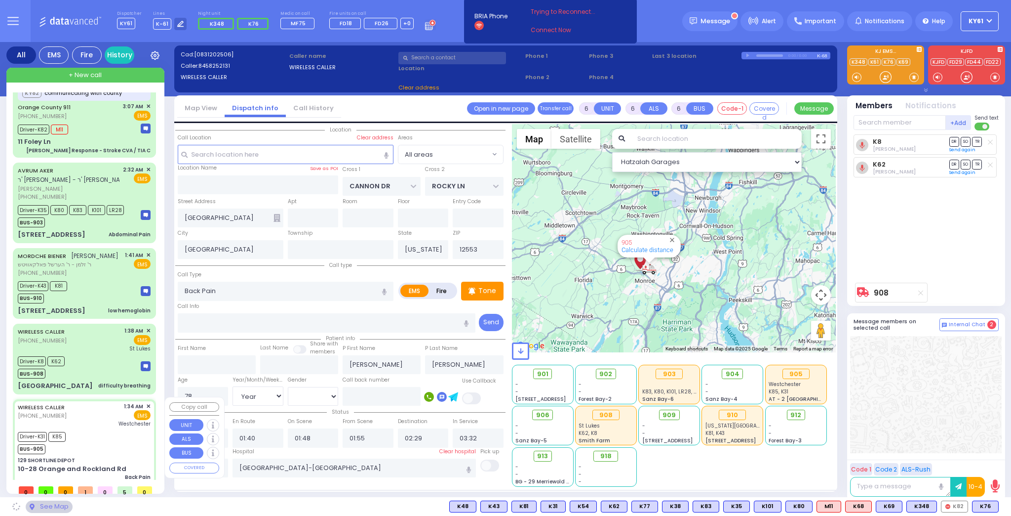
type input "129 SHORTLINE DEPOT"
type input "10-28 Orange and Rockland Rd"
type input "Monroe"
type input "10950"
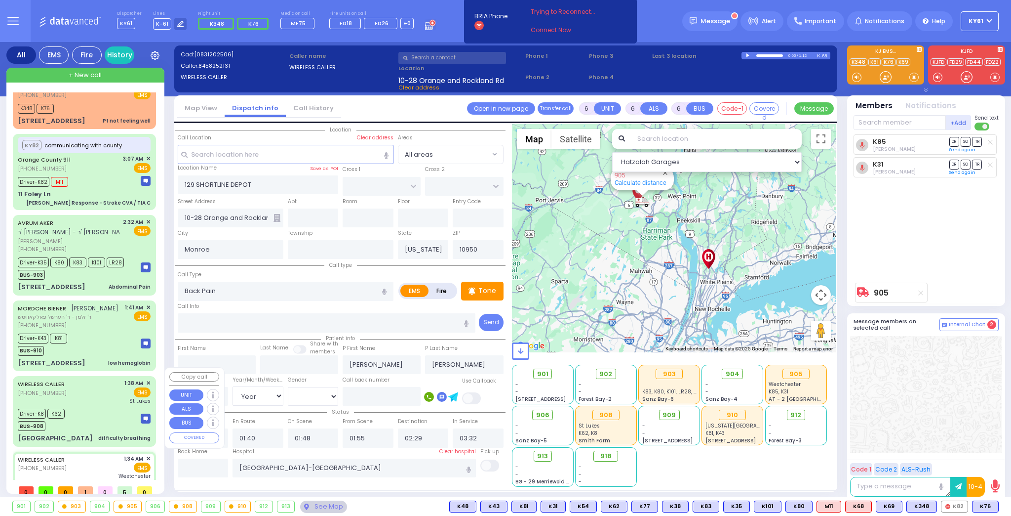
scroll to position [0, 0]
